Goal: Information Seeking & Learning: Learn about a topic

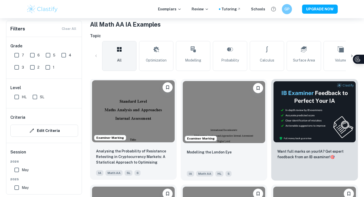
scroll to position [99, 0]
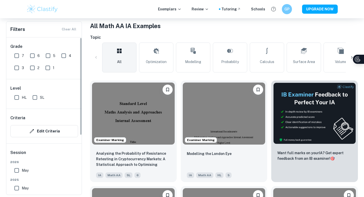
click at [15, 54] on input "7" at bounding box center [17, 56] width 10 height 10
checkbox input "true"
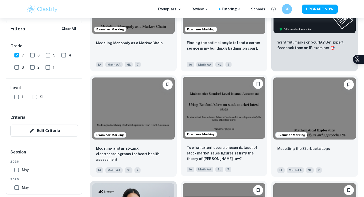
scroll to position [222, 0]
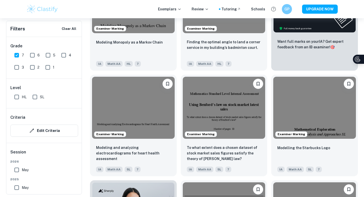
click at [33, 54] on input "6" at bounding box center [32, 55] width 10 height 10
checkbox input "true"
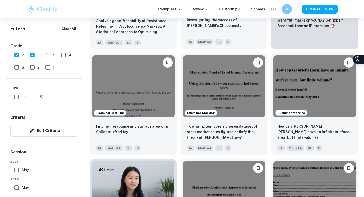
scroll to position [245, 0]
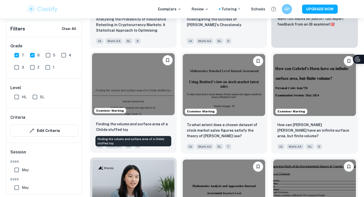
click at [141, 125] on p "Finding the volume and surface area of a Childe stuffed toy" at bounding box center [133, 126] width 75 height 11
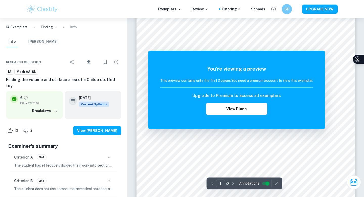
scroll to position [101, 0]
click at [79, 153] on div "Criterion A 3/4" at bounding box center [63, 157] width 99 height 9
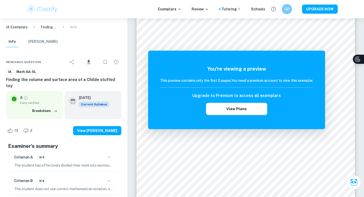
click at [107, 154] on icon "button" at bounding box center [109, 157] width 6 height 6
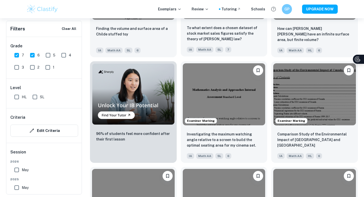
scroll to position [341, 0]
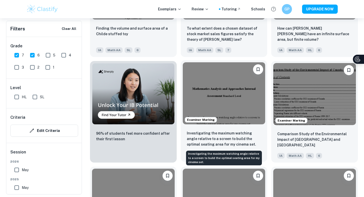
click at [203, 138] on p "Investigating the maximum watching angle relative to a screen to build the opti…" at bounding box center [224, 138] width 75 height 17
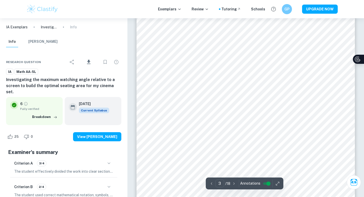
scroll to position [720, 0]
click at [108, 160] on icon "button" at bounding box center [109, 163] width 6 height 6
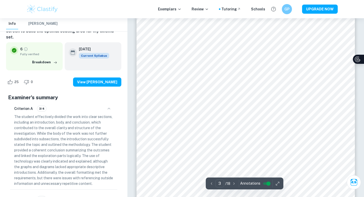
scroll to position [716, 0]
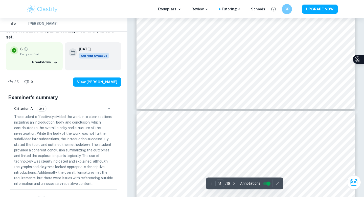
type input "4"
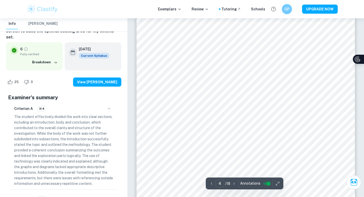
scroll to position [1137, 0]
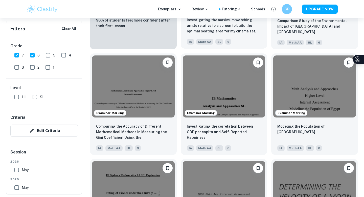
scroll to position [456, 0]
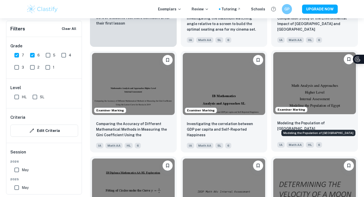
click at [306, 124] on p "Modeling the Population of [GEOGRAPHIC_DATA]" at bounding box center [314, 125] width 75 height 11
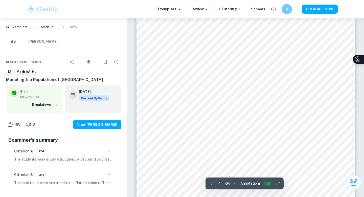
scroll to position [948, 0]
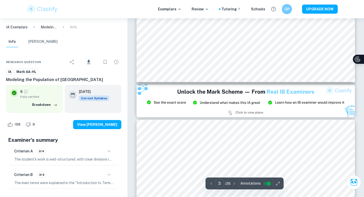
type input "2"
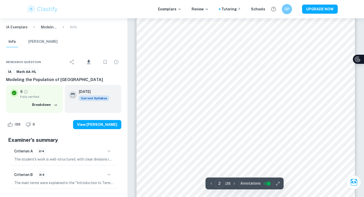
scroll to position [356, 0]
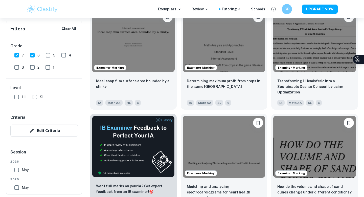
scroll to position [713, 0]
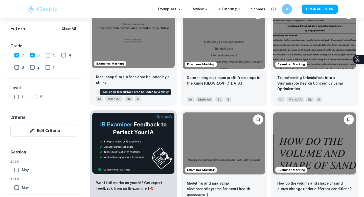
click at [155, 76] on p "Ideal soap film surface area bounded by a slinky." at bounding box center [133, 79] width 75 height 11
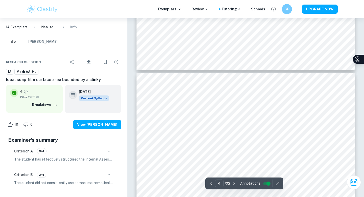
type input "3"
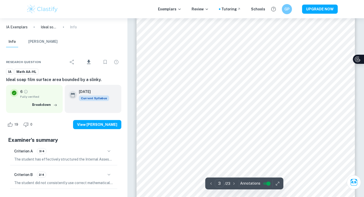
scroll to position [718, 0]
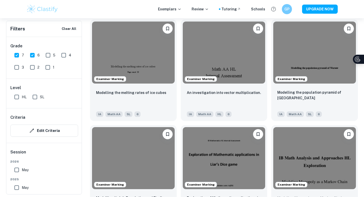
scroll to position [1019, 0]
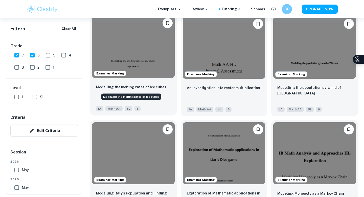
click at [152, 85] on p "Modelling the melting rates of ice cubes" at bounding box center [131, 87] width 70 height 6
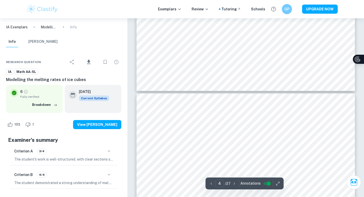
type input "5"
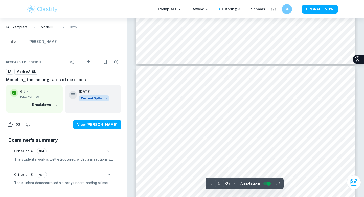
scroll to position [1270, 0]
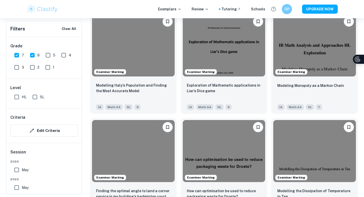
scroll to position [1117, 0]
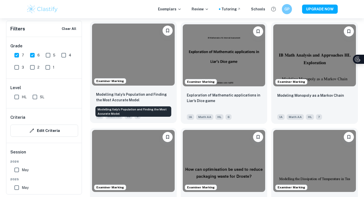
click at [120, 93] on p "Modelling Italy’s Population and Finding the Most Accurate Model" at bounding box center [133, 96] width 75 height 11
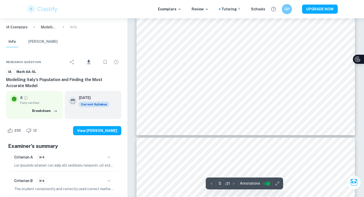
type input "6"
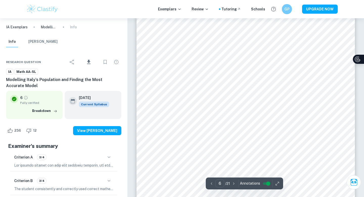
scroll to position [1762, 0]
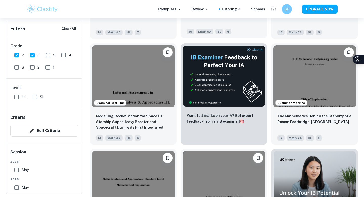
scroll to position [1376, 0]
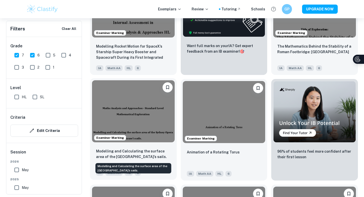
click at [138, 152] on p "Modelling and Calculating the surface area of the [GEOGRAPHIC_DATA]’s sails." at bounding box center [133, 153] width 75 height 11
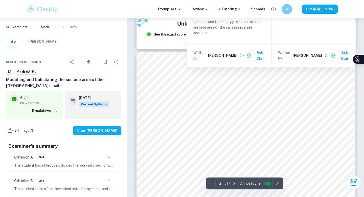
scroll to position [676, 0]
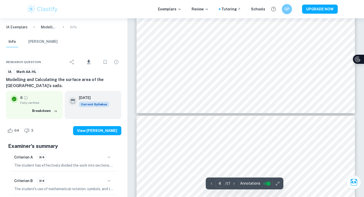
type input "5"
